Goal: Transaction & Acquisition: Book appointment/travel/reservation

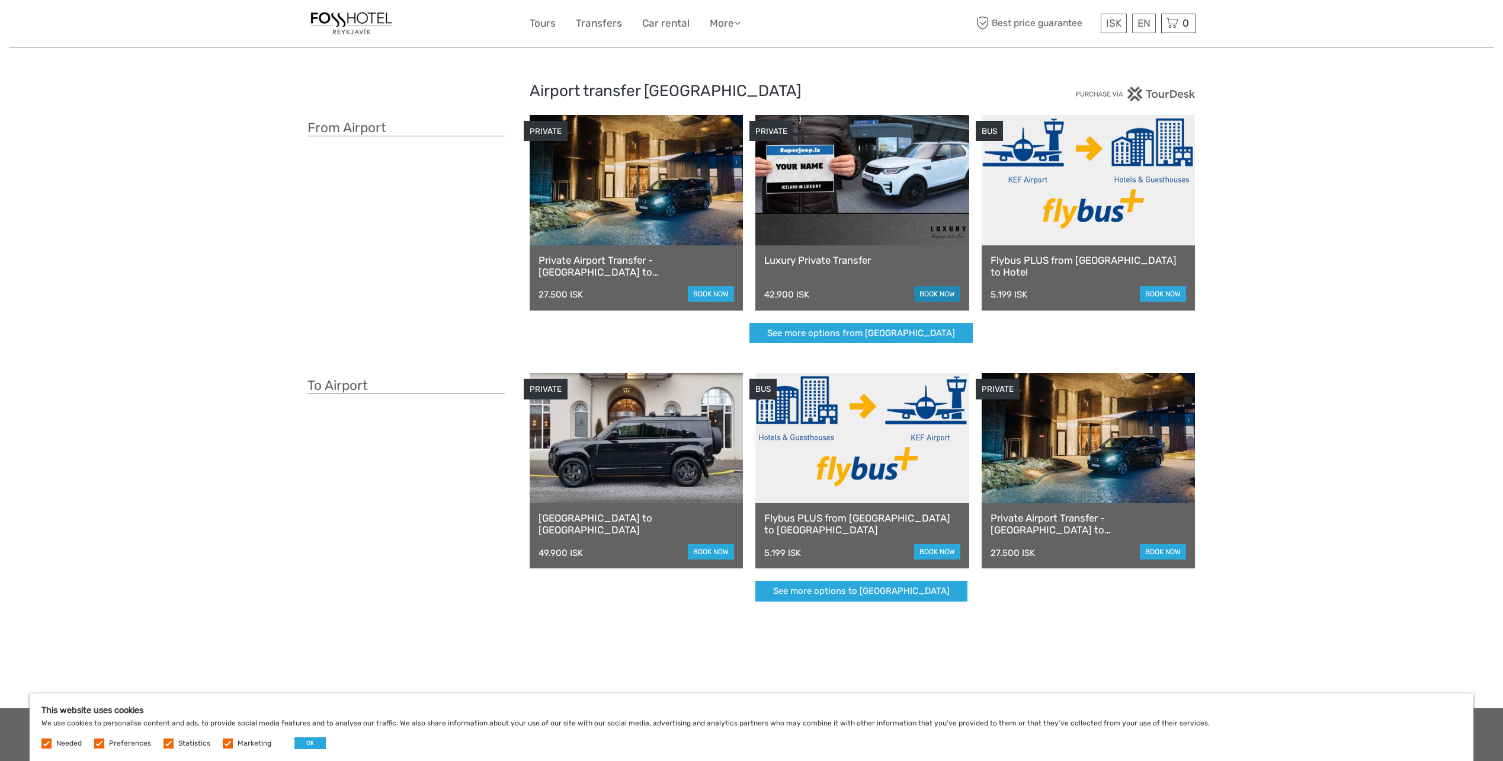
click at [933, 298] on link "book now" at bounding box center [937, 293] width 46 height 15
click at [943, 296] on link "book now" at bounding box center [937, 293] width 46 height 15
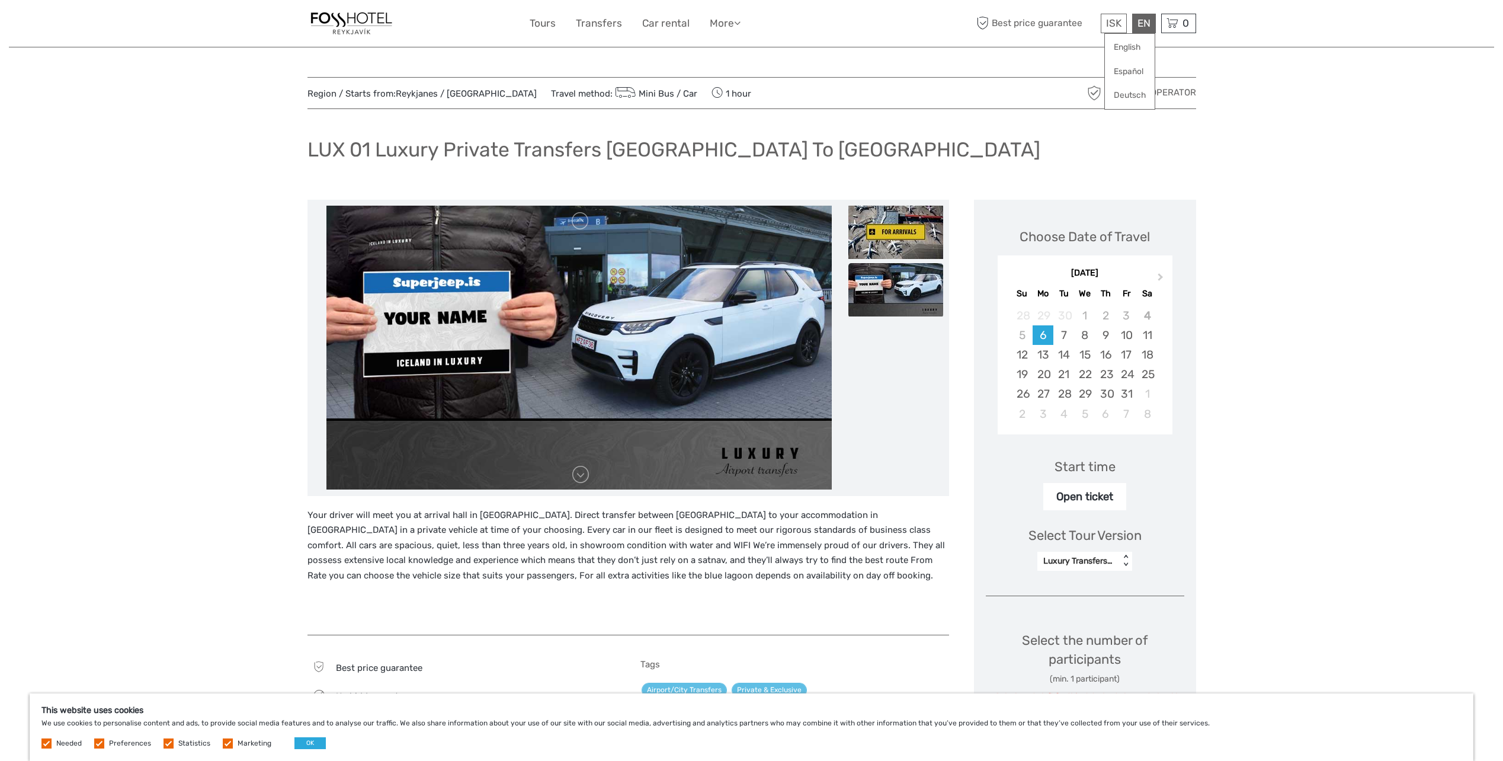
click at [1149, 24] on div "EN English Español Deutsch" at bounding box center [1144, 24] width 24 height 20
click at [1136, 49] on link "English" at bounding box center [1130, 47] width 50 height 21
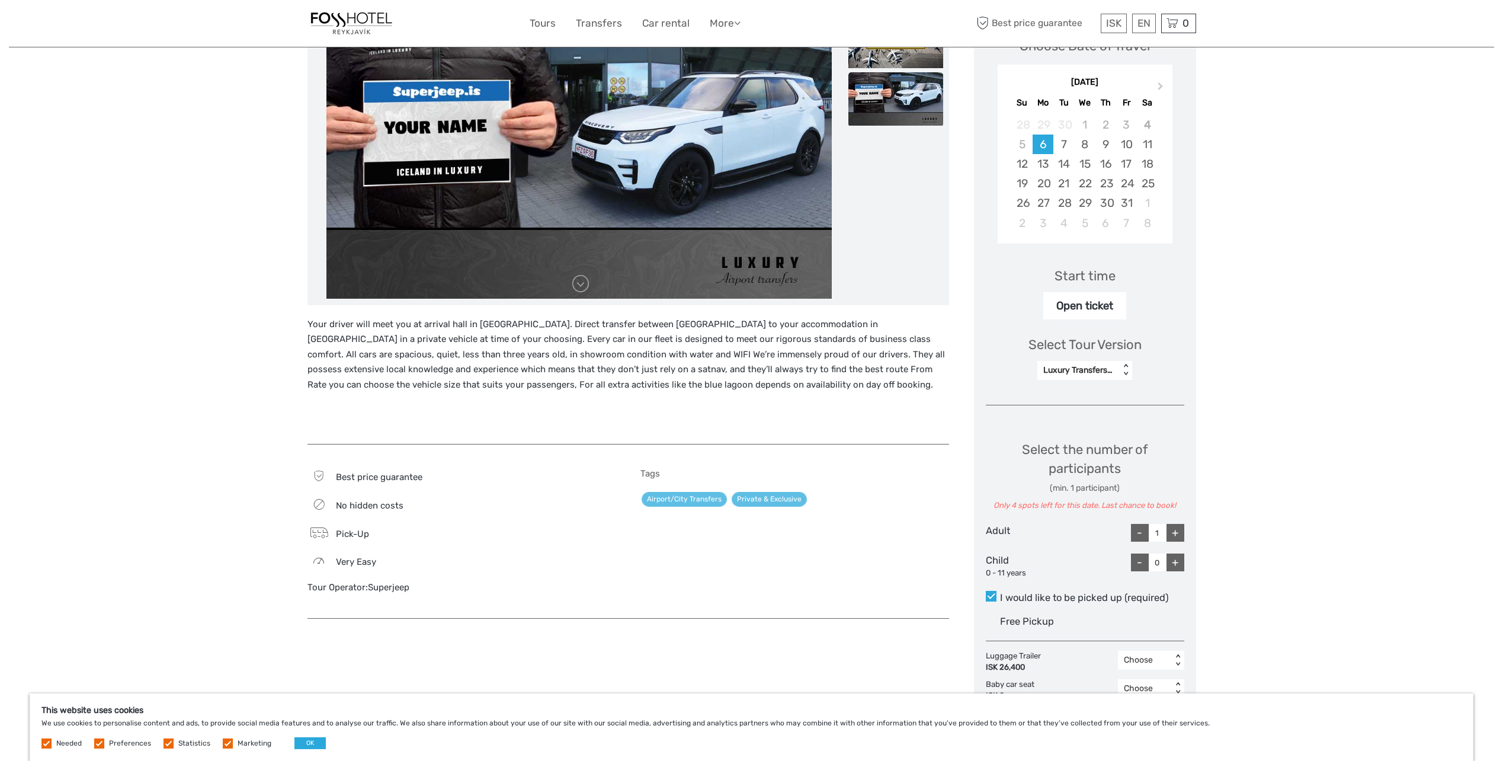
scroll to position [296, 0]
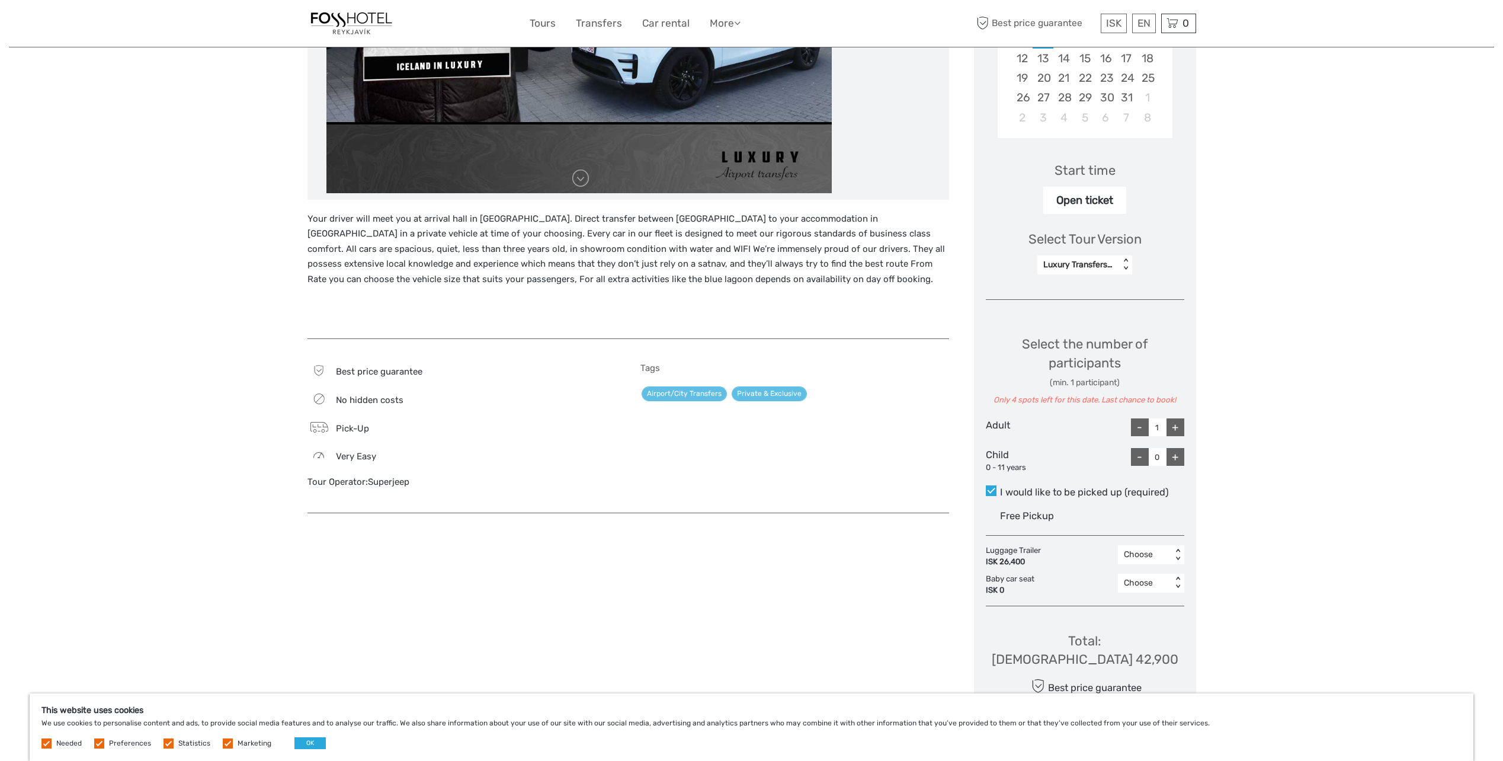
click at [1173, 432] on div "+" at bounding box center [1176, 427] width 18 height 18
click at [1174, 428] on div "+" at bounding box center [1176, 427] width 18 height 18
type input "4"
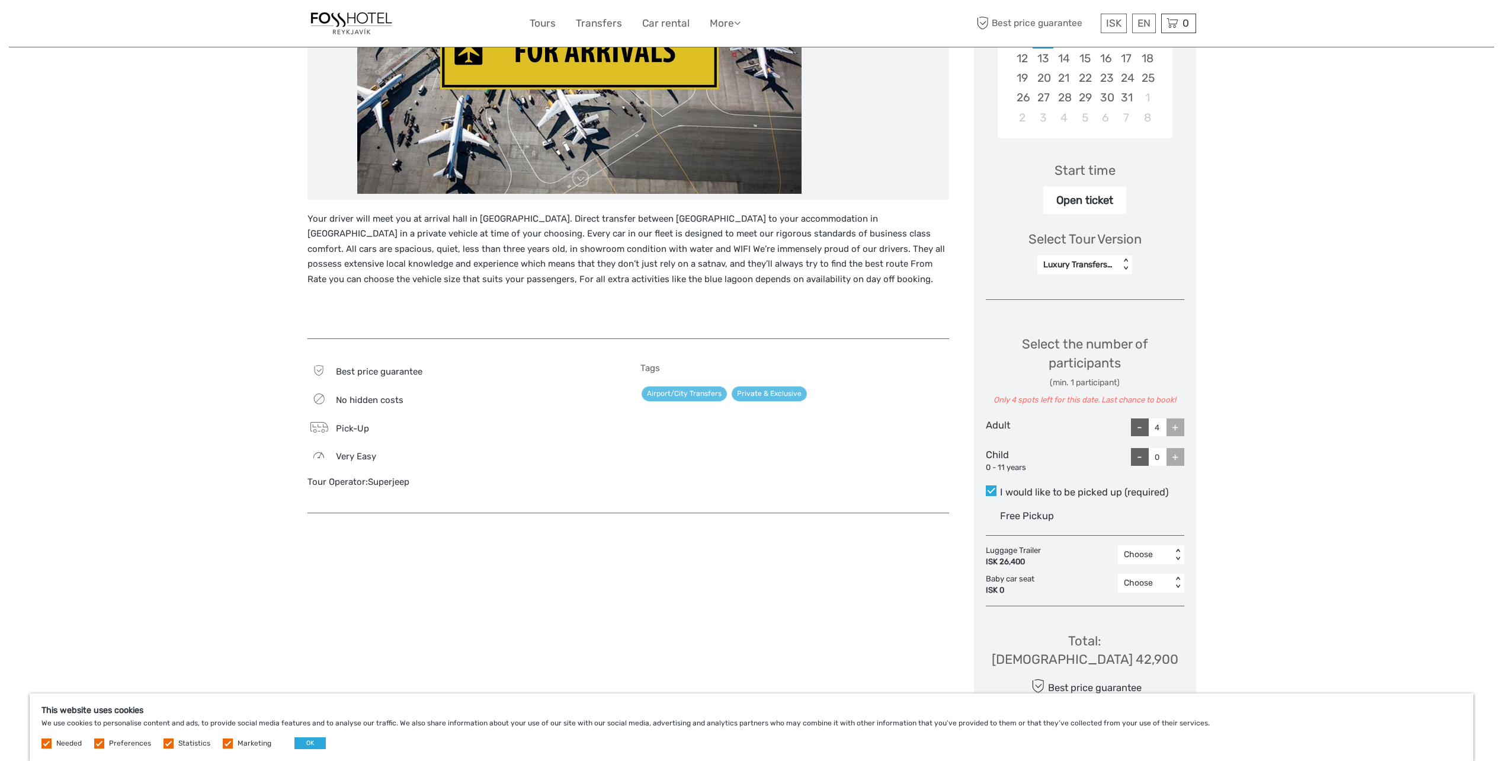
click at [1355, 529] on div "Region / Starts from: Reykjanes / Keflavík Travel method: Mini Bus / Car 1 hour…" at bounding box center [752, 576] width 1486 height 1745
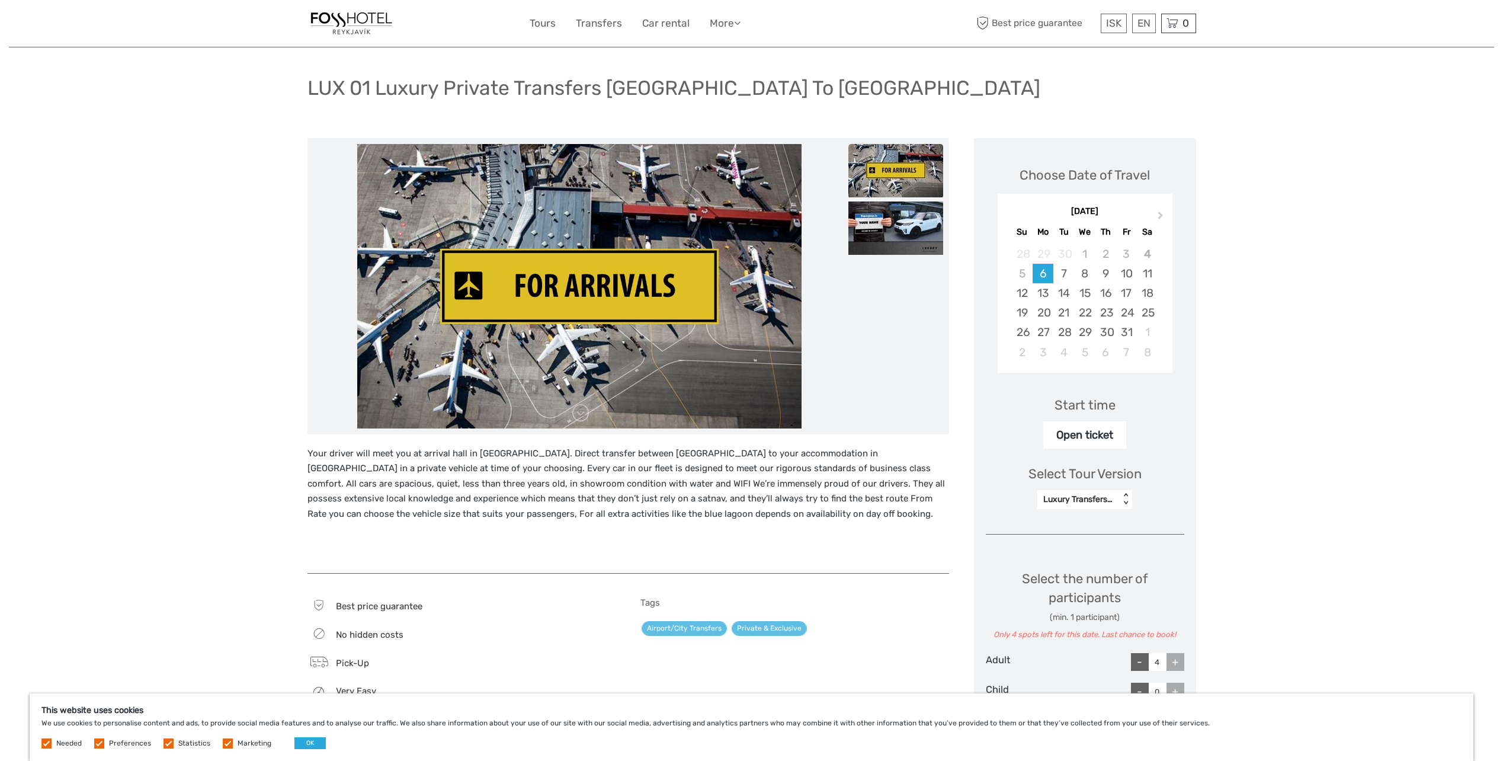
scroll to position [59, 0]
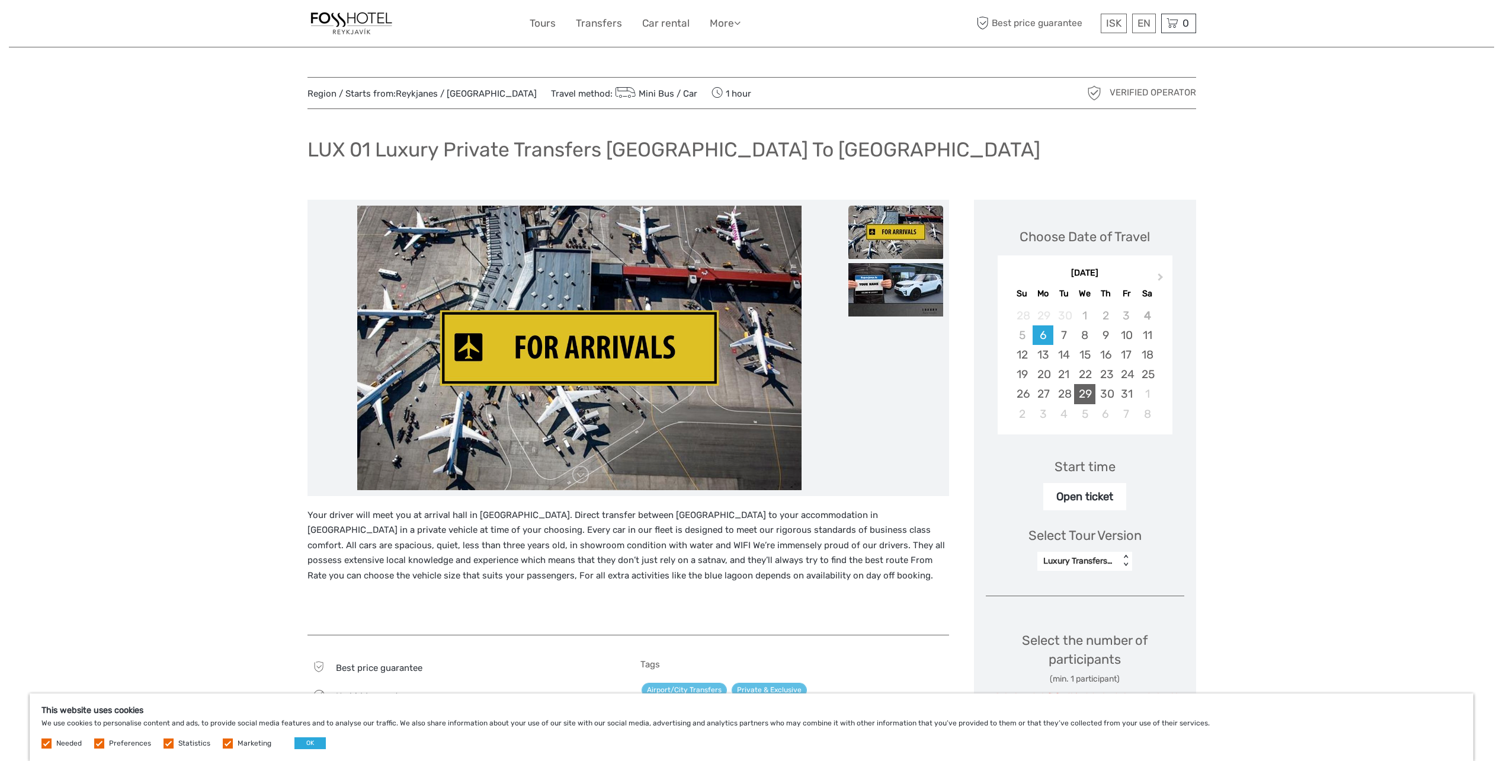
click at [1089, 393] on div "29" at bounding box center [1084, 394] width 21 height 20
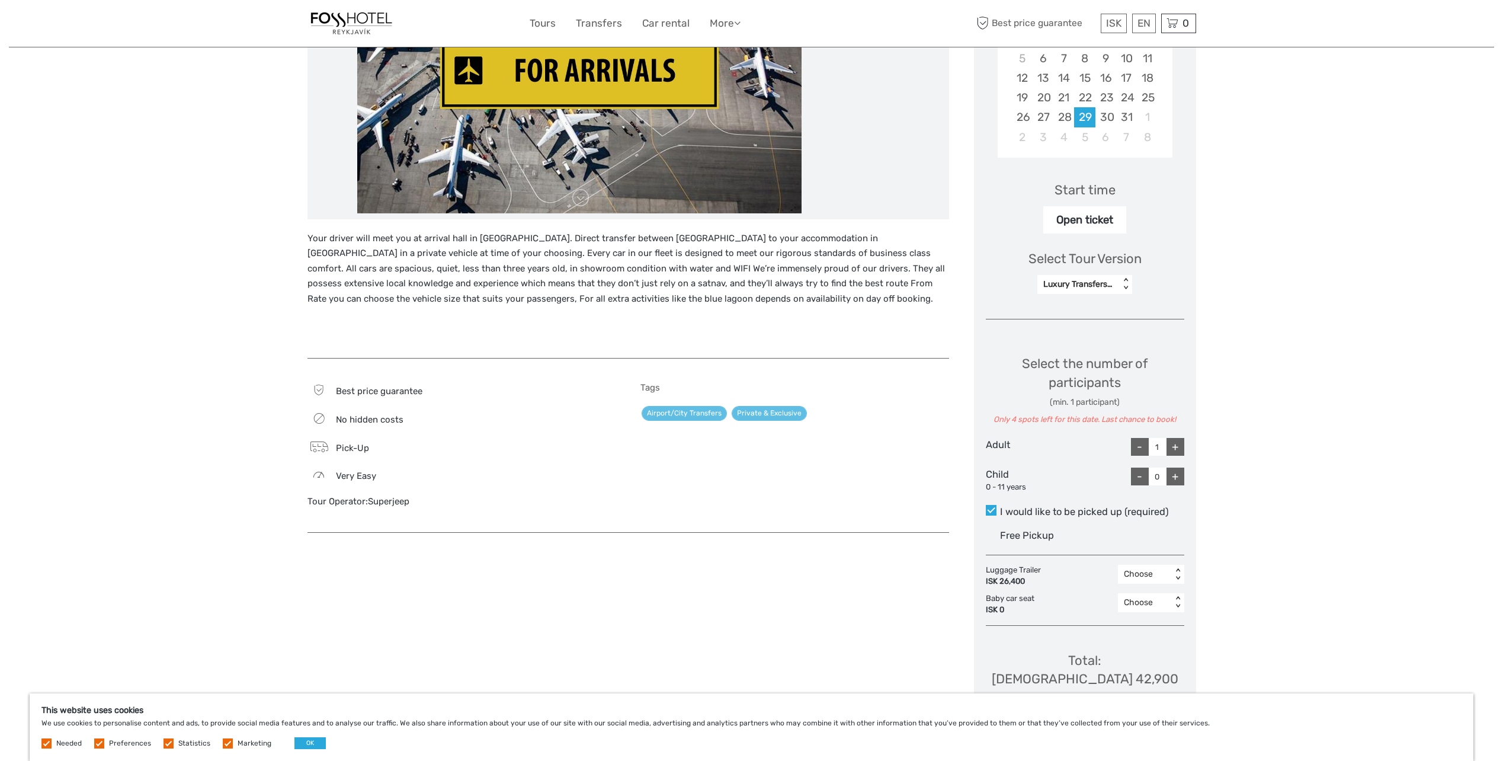
scroll to position [296, 0]
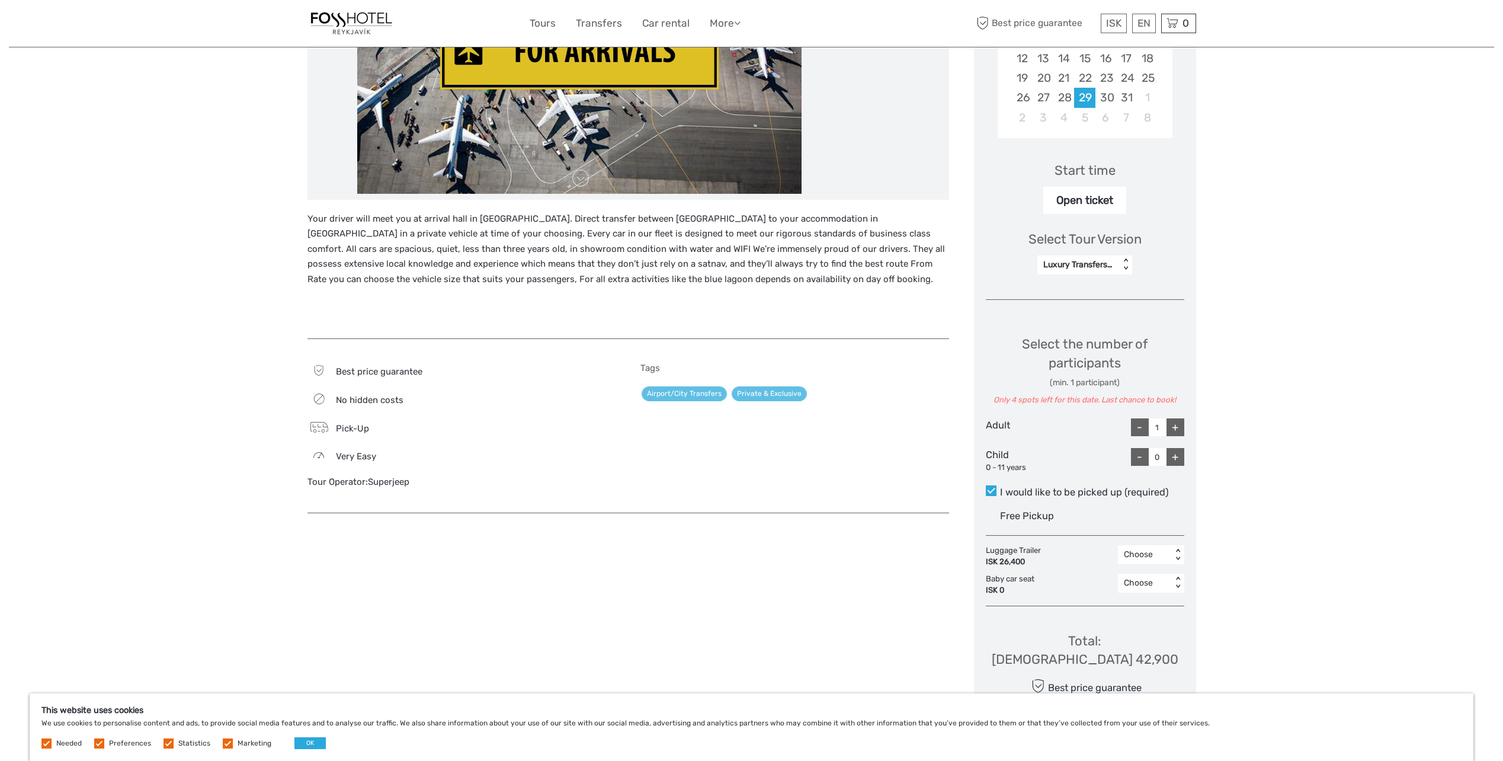
click at [1087, 202] on div "Open ticket" at bounding box center [1085, 200] width 83 height 27
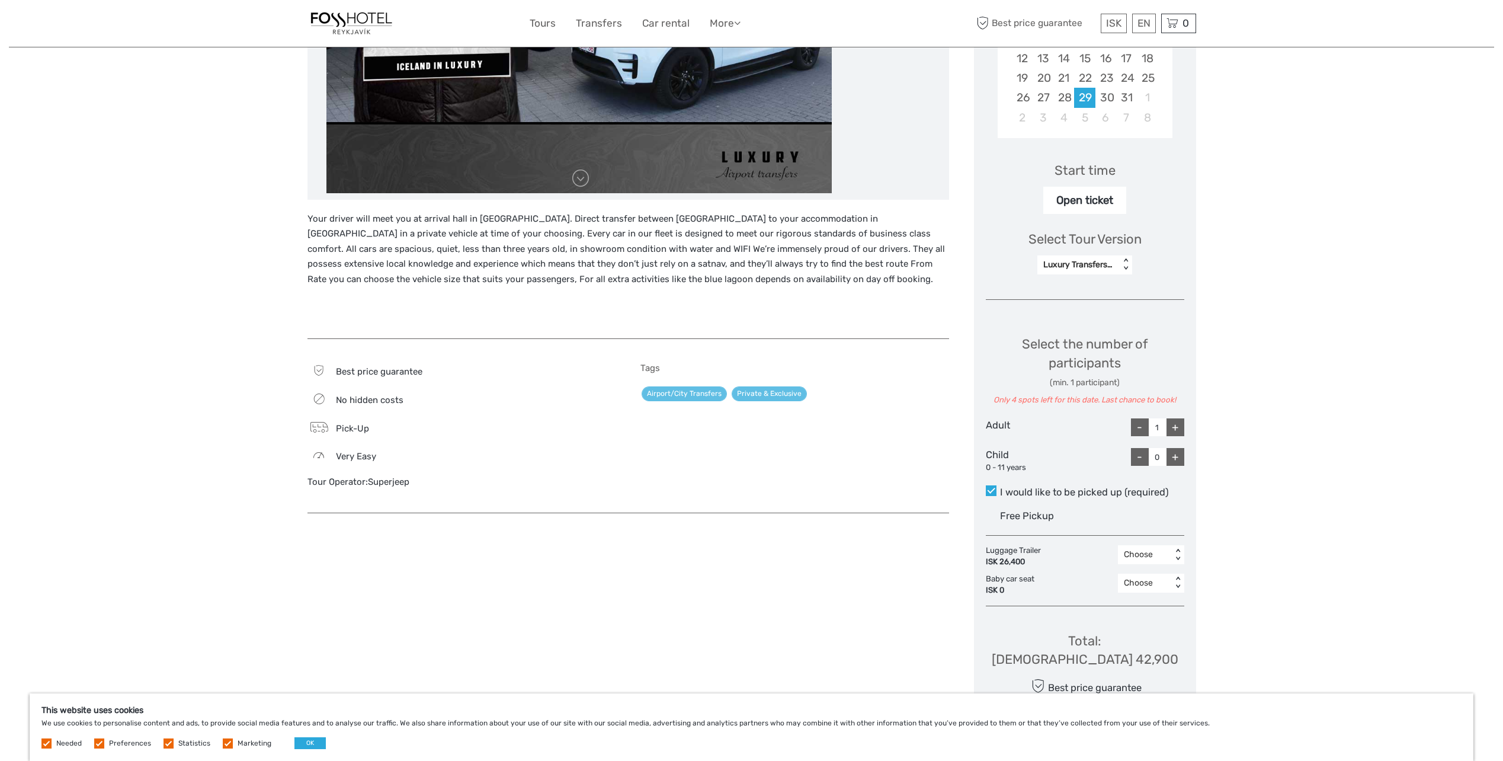
click at [1125, 267] on div "< >" at bounding box center [1126, 264] width 10 height 12
click at [1060, 291] on div "Luxury Transfers for up to 4 persons" at bounding box center [1085, 302] width 83 height 32
click at [1254, 311] on div "Region / Starts from: Reykjanes / Keflavík Travel method: Mini Bus / Car 1 hour…" at bounding box center [752, 576] width 1486 height 1745
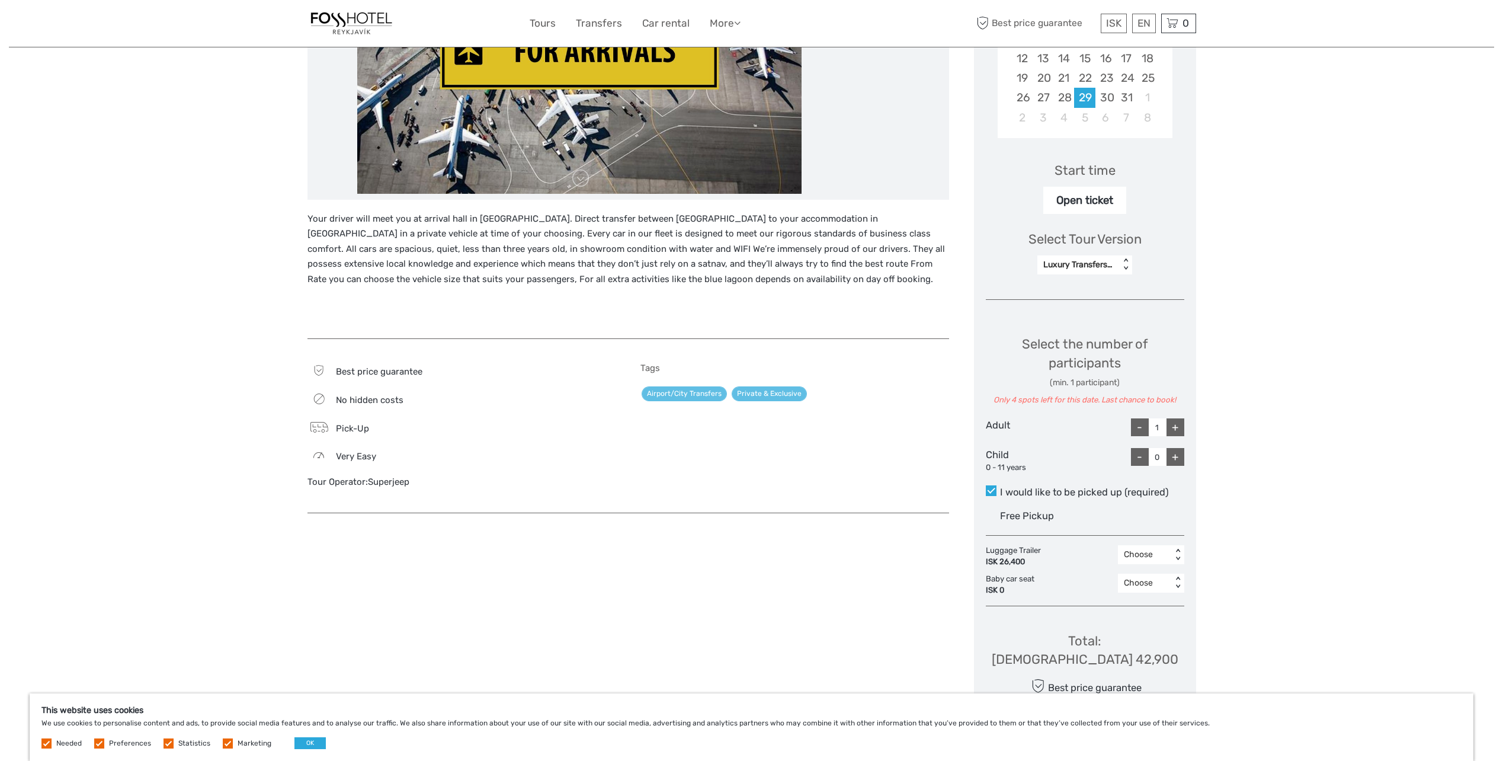
drag, startPoint x: 1171, startPoint y: 436, endPoint x: 1176, endPoint y: 429, distance: 8.9
click at [1171, 436] on div "+" at bounding box center [1176, 427] width 18 height 18
click at [1177, 428] on div "+" at bounding box center [1176, 427] width 18 height 18
click at [1176, 430] on div "+" at bounding box center [1176, 427] width 18 height 18
type input "4"
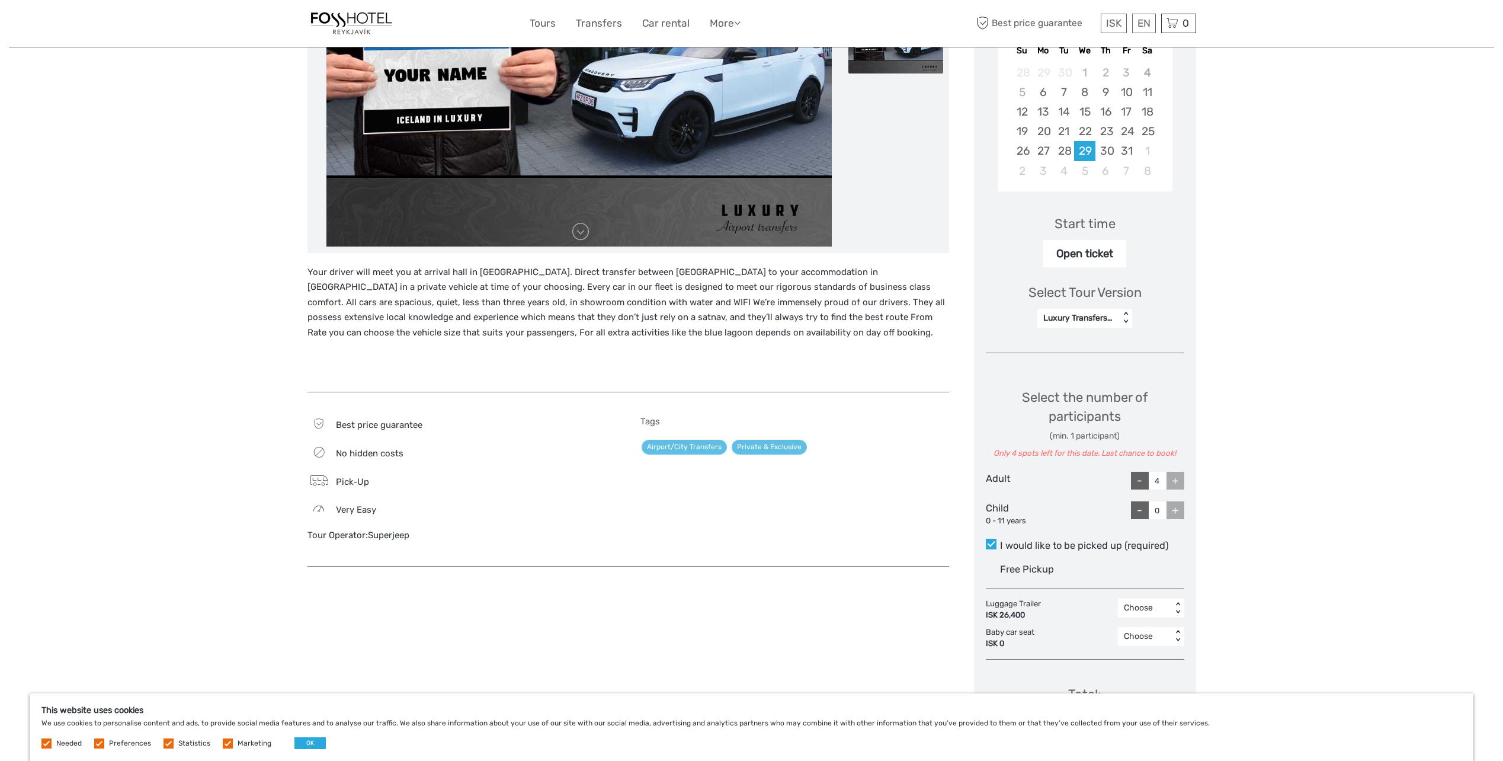
scroll to position [0, 0]
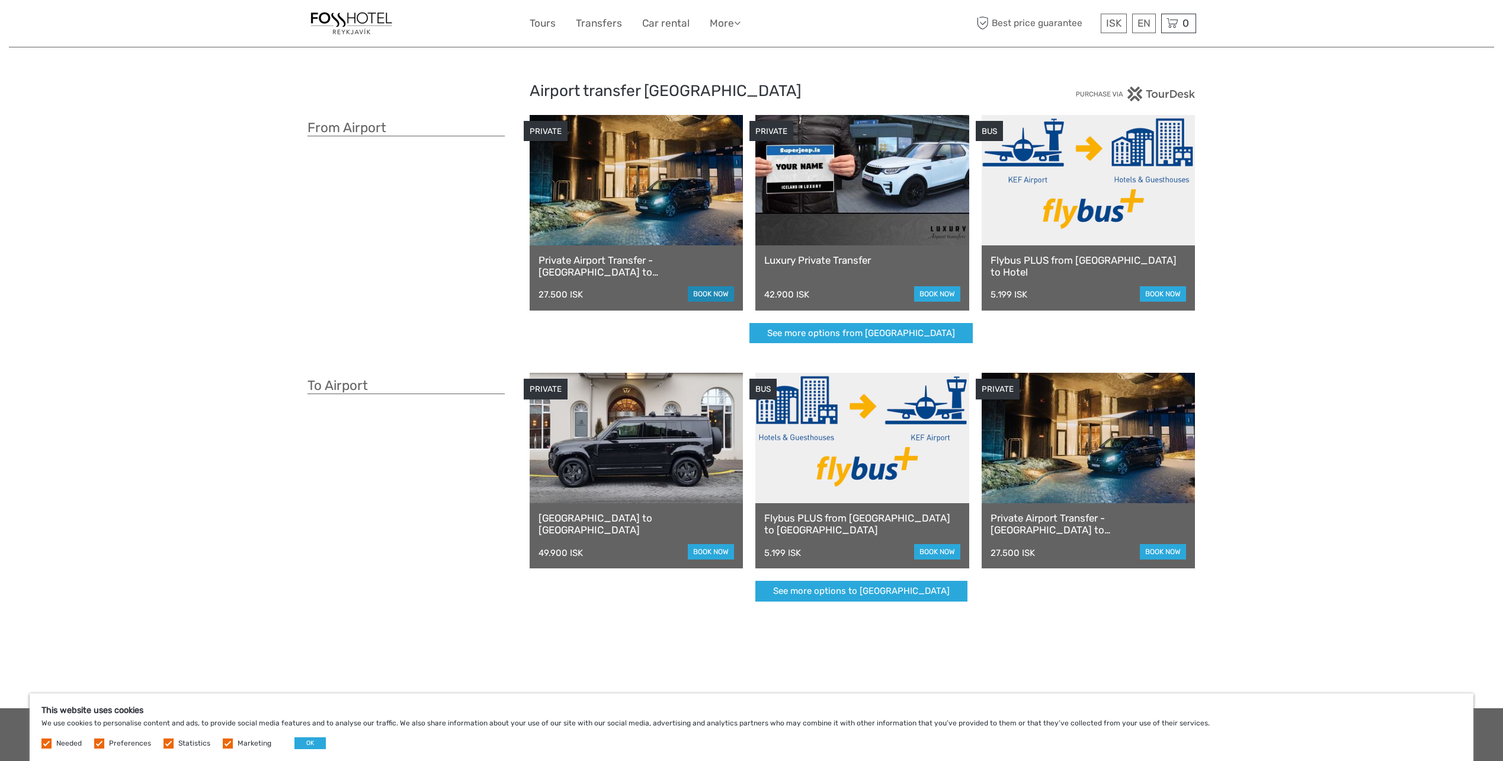
click at [716, 293] on link "book now" at bounding box center [711, 293] width 46 height 15
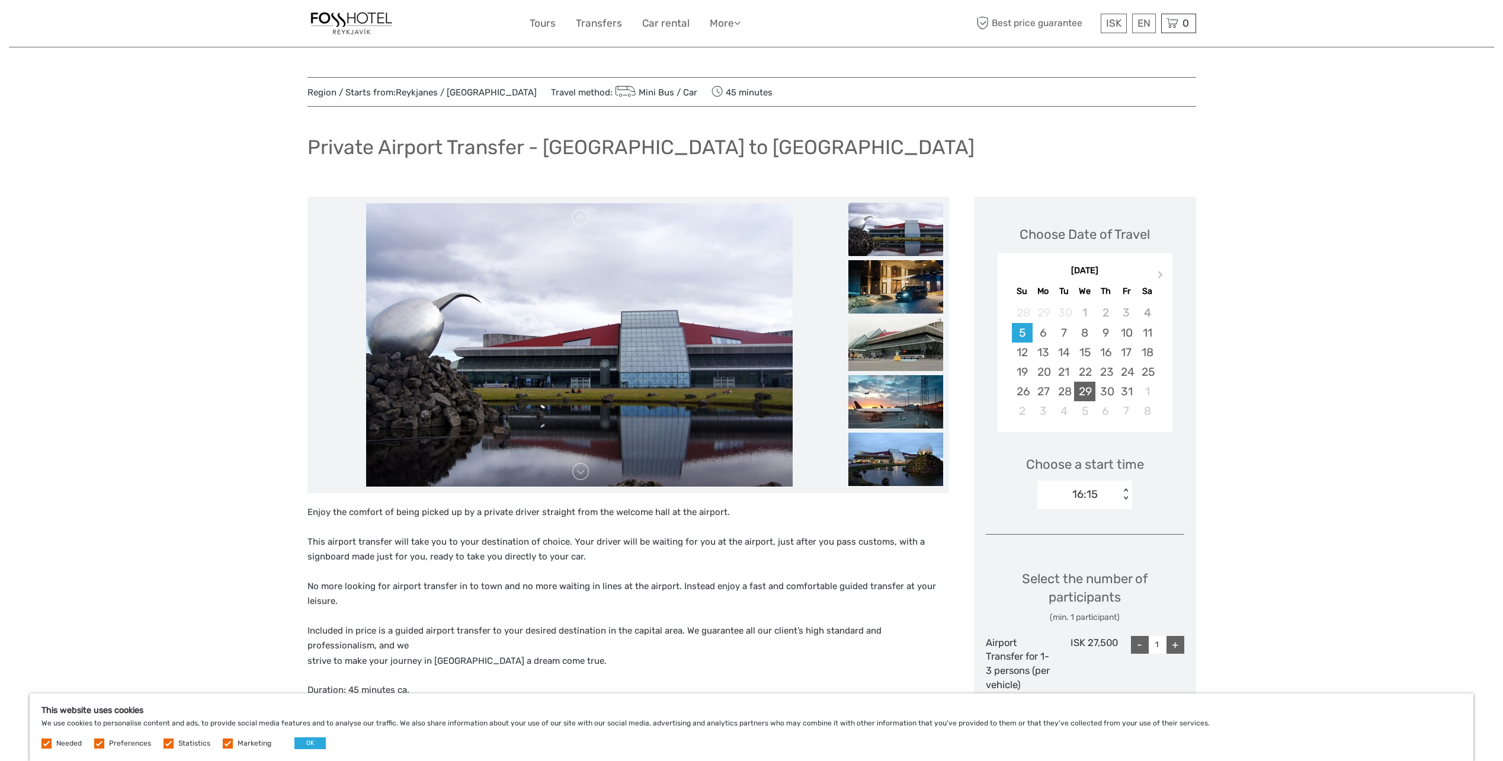
click at [1094, 391] on div "29" at bounding box center [1084, 392] width 21 height 20
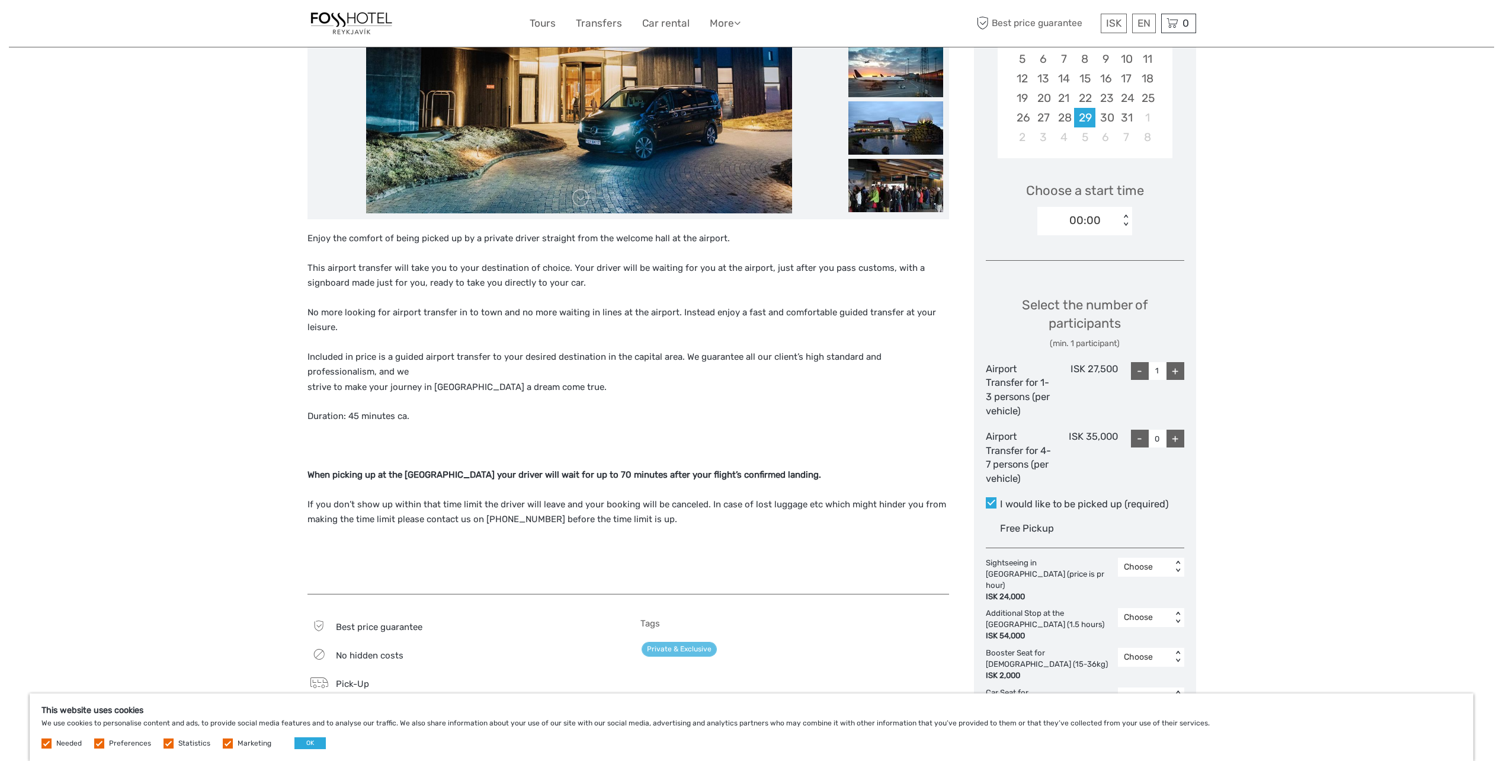
scroll to position [296, 0]
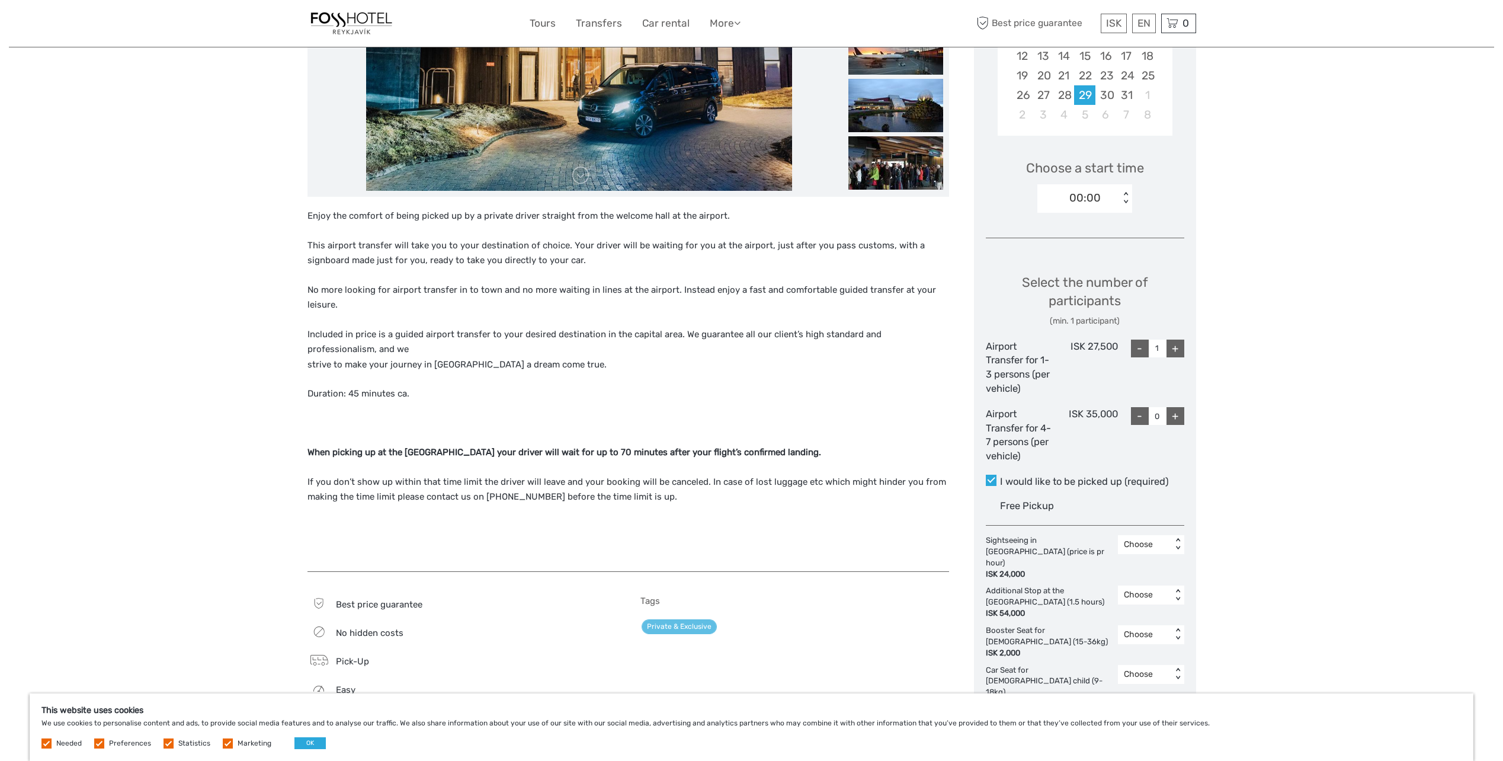
click at [1175, 347] on div "+" at bounding box center [1176, 349] width 18 height 18
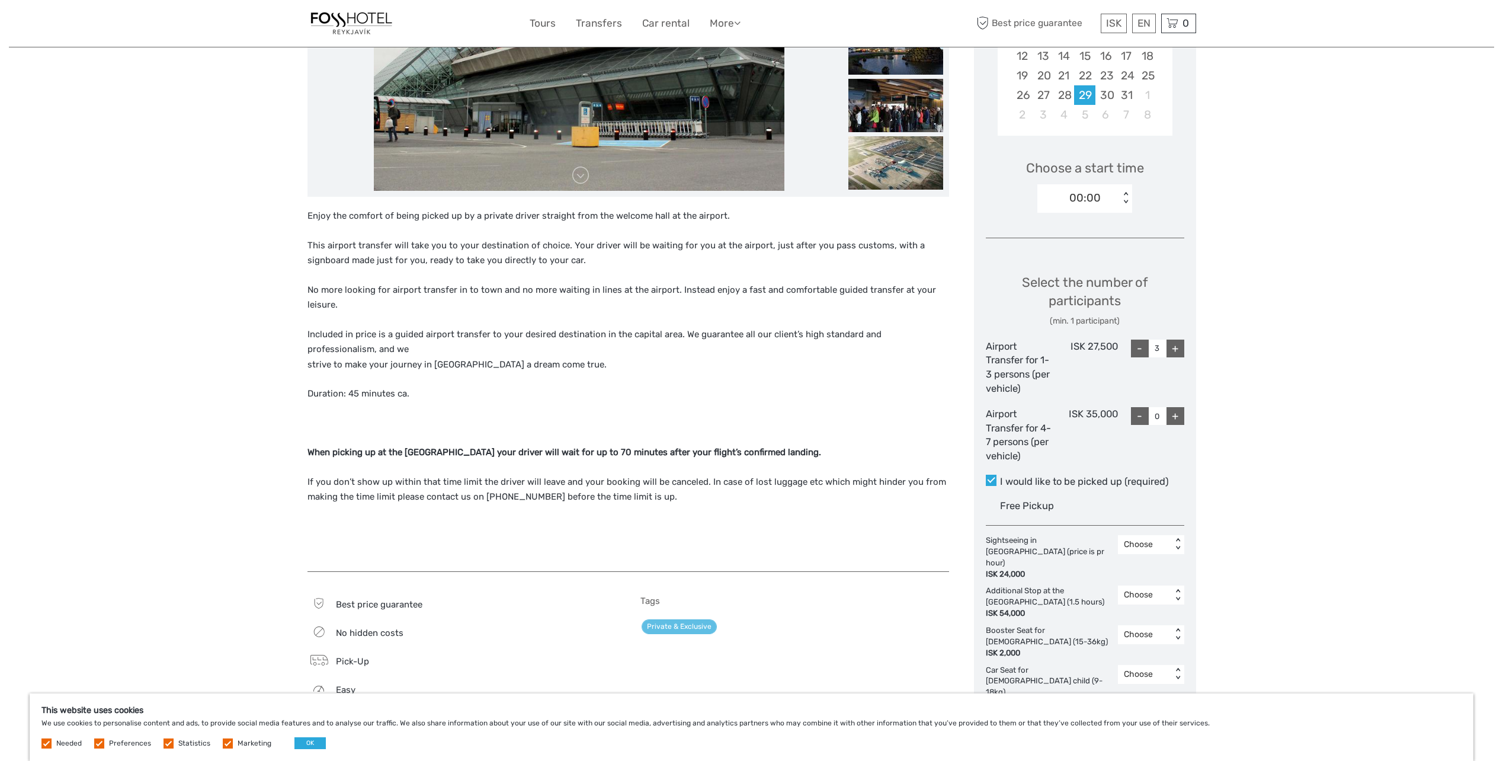
click at [1137, 348] on div "-" at bounding box center [1140, 349] width 18 height 18
type input "0"
click at [1172, 414] on div "+" at bounding box center [1176, 416] width 18 height 18
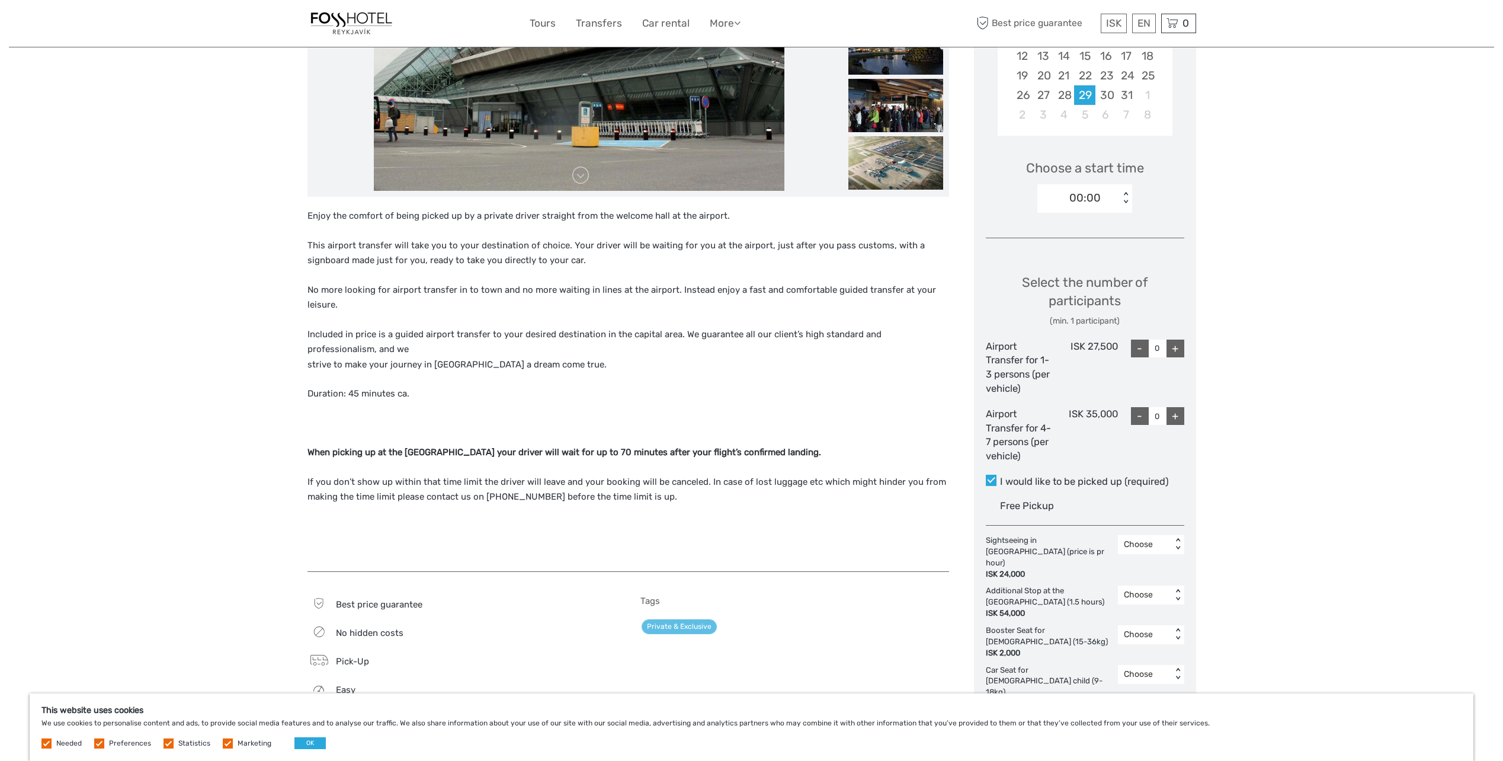
type input "1"
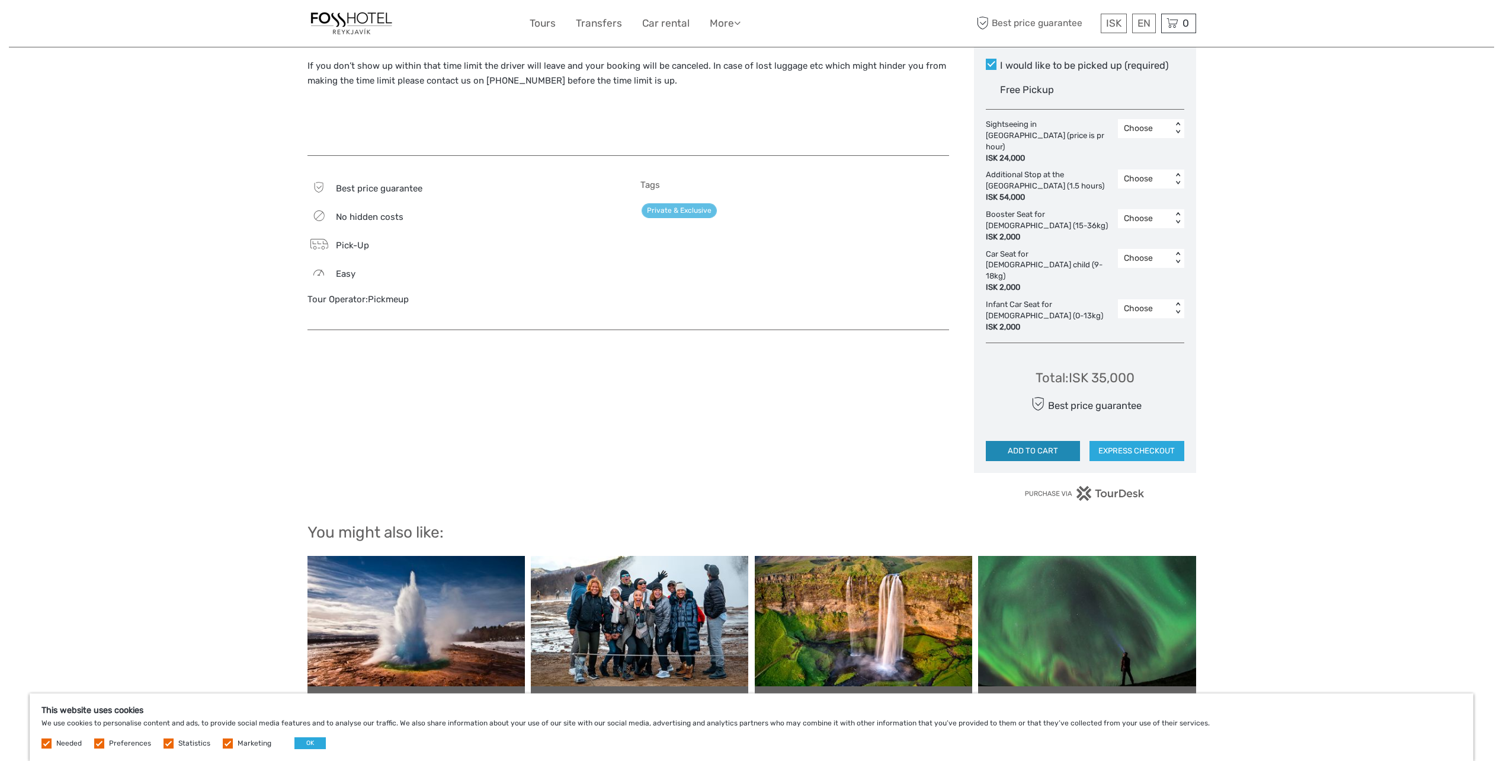
scroll to position [770, 0]
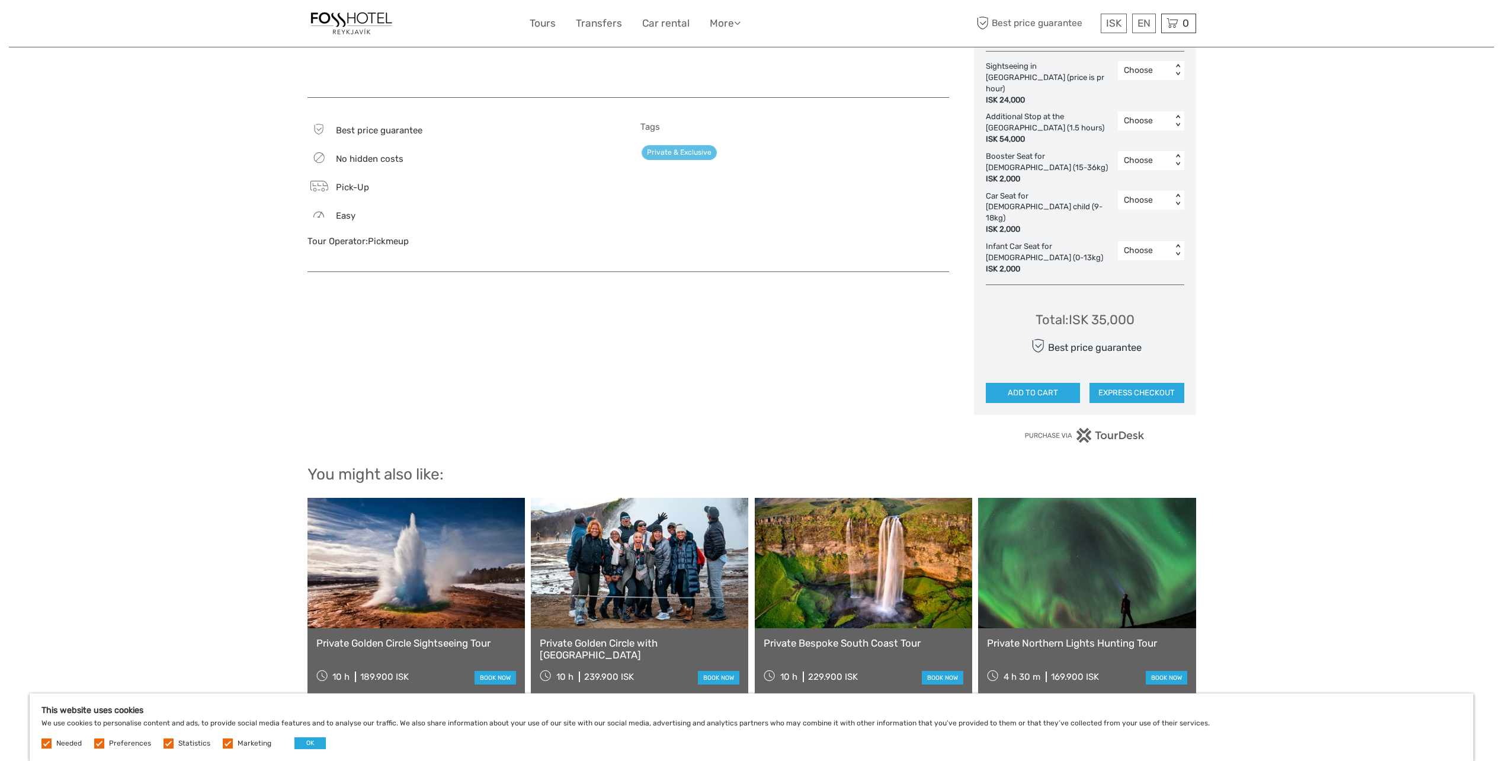
click at [1277, 332] on div "Region / Starts from: [GEOGRAPHIC_DATA] / [GEOGRAPHIC_DATA] Travel method: Mini…" at bounding box center [752, 3] width 1486 height 1547
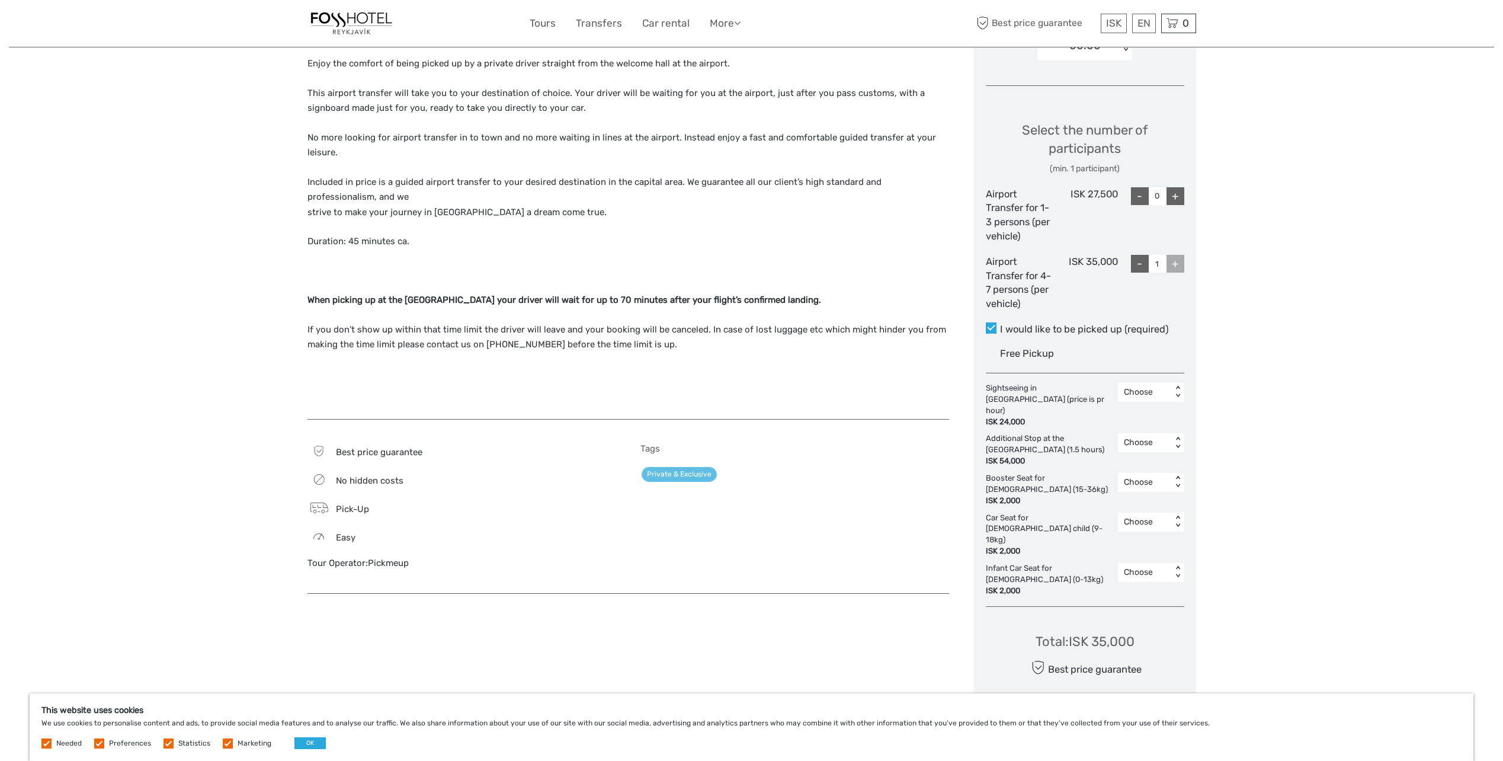
scroll to position [593, 0]
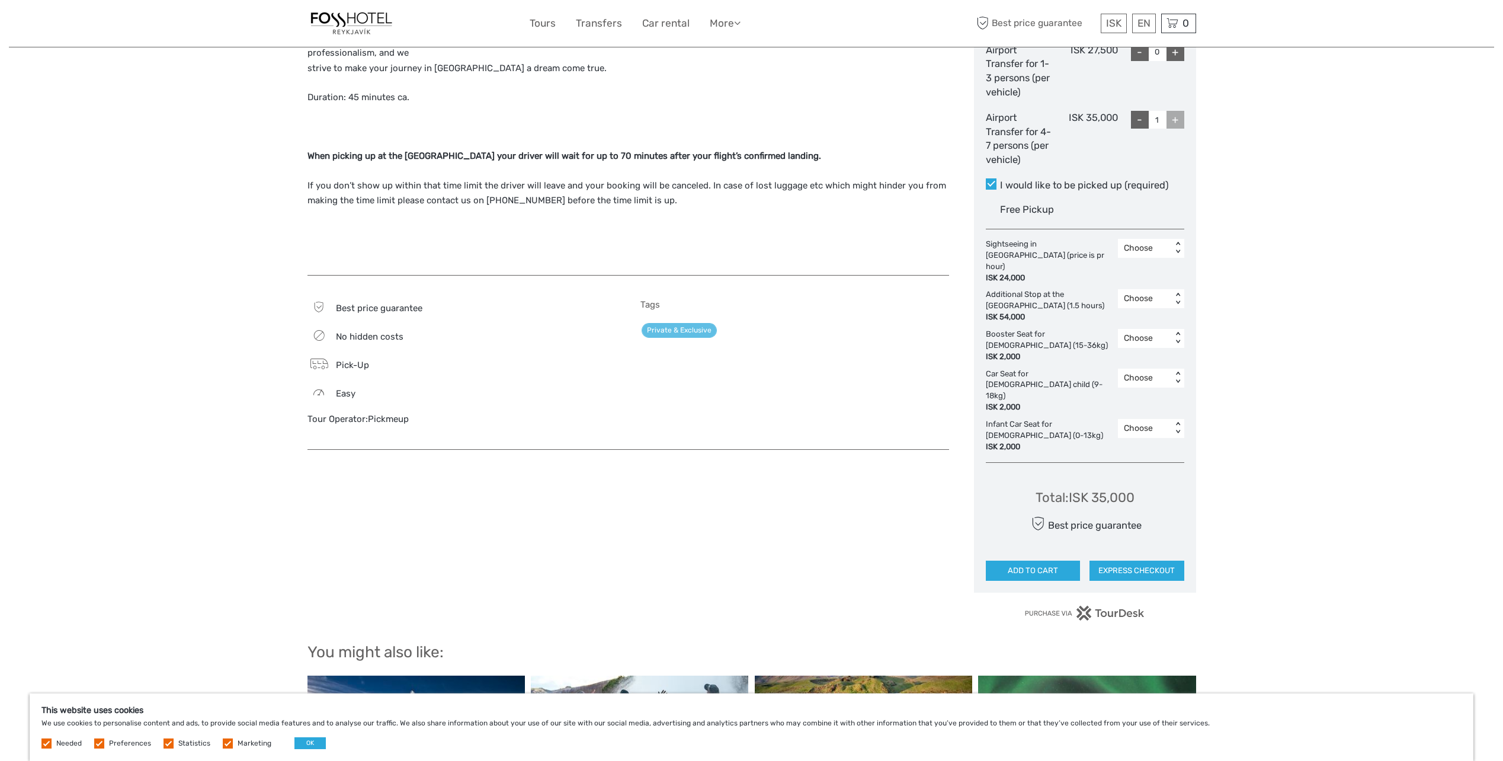
click at [1358, 418] on div "Region / Starts from: [GEOGRAPHIC_DATA] / [GEOGRAPHIC_DATA] Travel method: Mini…" at bounding box center [752, 180] width 1486 height 1547
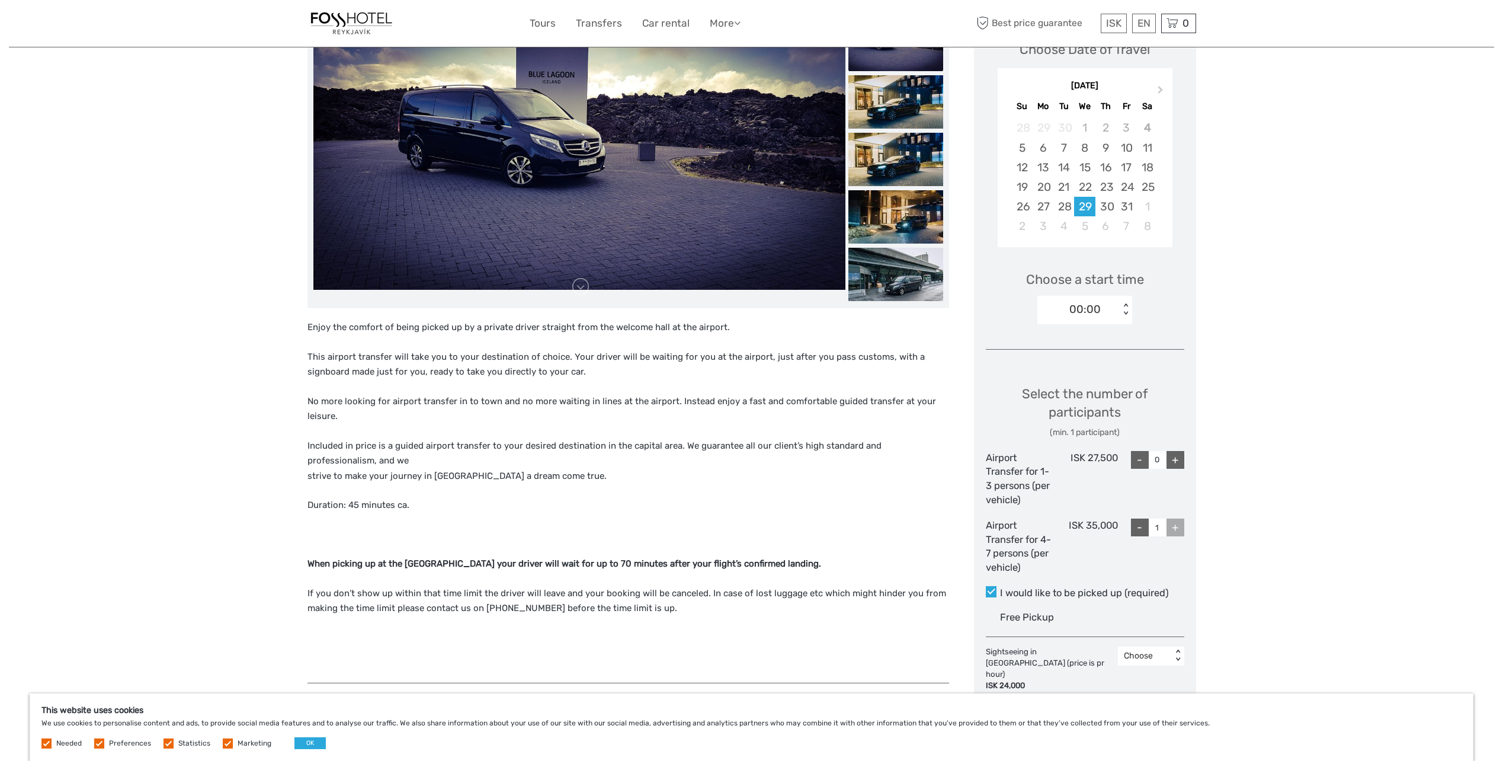
scroll to position [0, 0]
